Goal: Register for event/course

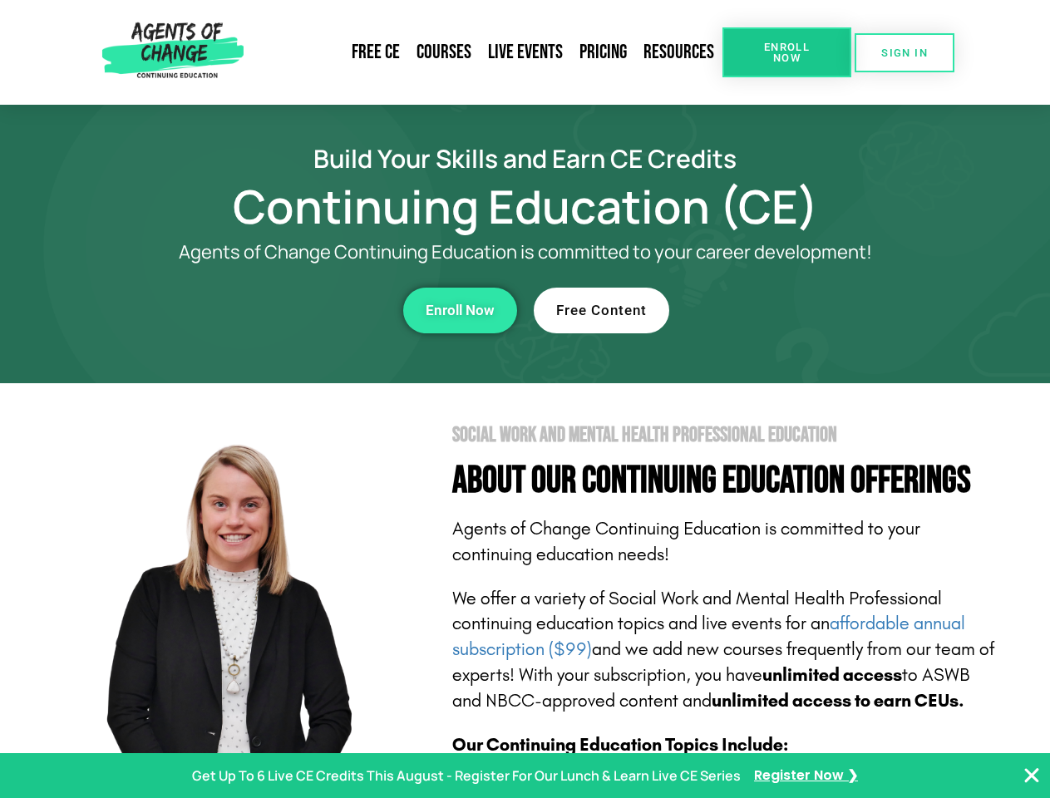
click at [525, 399] on section "Social Work and Mental Health Professional Education About Our Continuing Educa…" at bounding box center [525, 732] width 1050 height 699
click at [787, 52] on span "Enroll Now" at bounding box center [787, 53] width 76 height 22
click at [905, 52] on span "SIGN IN" at bounding box center [905, 52] width 47 height 11
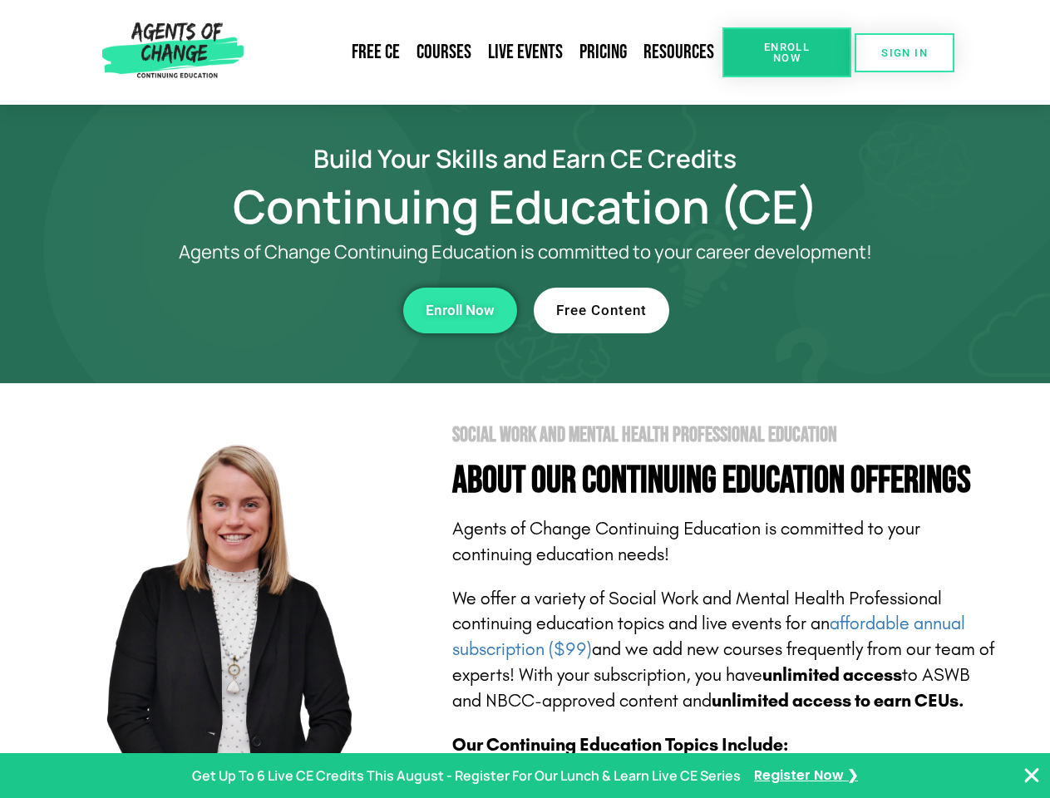
click at [289, 310] on div "Enroll Now" at bounding box center [288, 311] width 457 height 46
click at [460, 310] on span "Enroll Now" at bounding box center [460, 311] width 69 height 14
click at [763, 310] on div "Free Content" at bounding box center [762, 311] width 457 height 46
